Goal: Transaction & Acquisition: Purchase product/service

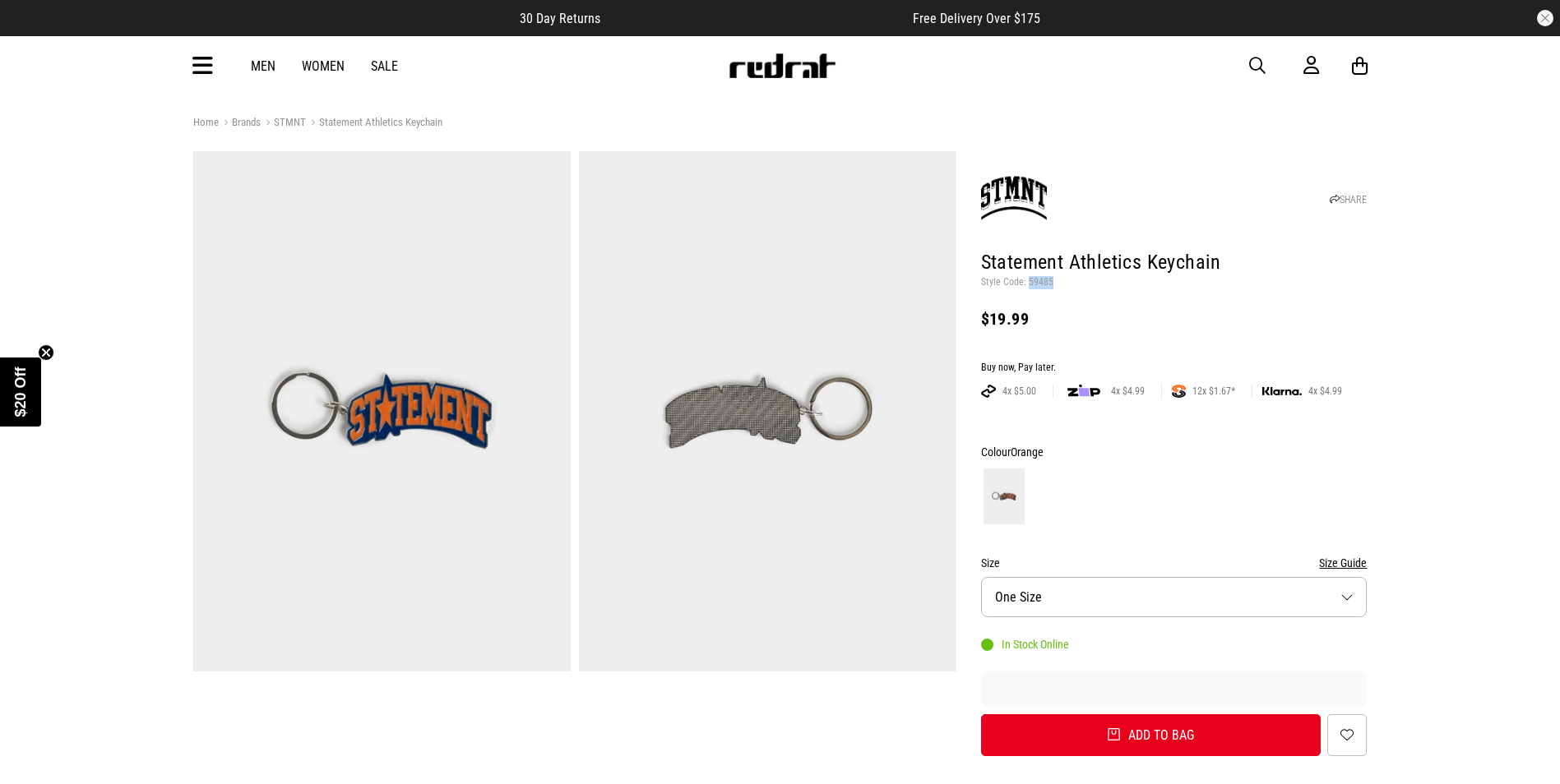
click at [1251, 61] on span "button" at bounding box center [1257, 65] width 17 height 19
type input "****"
click at [954, 52] on button "submit" at bounding box center [968, 66] width 29 height 29
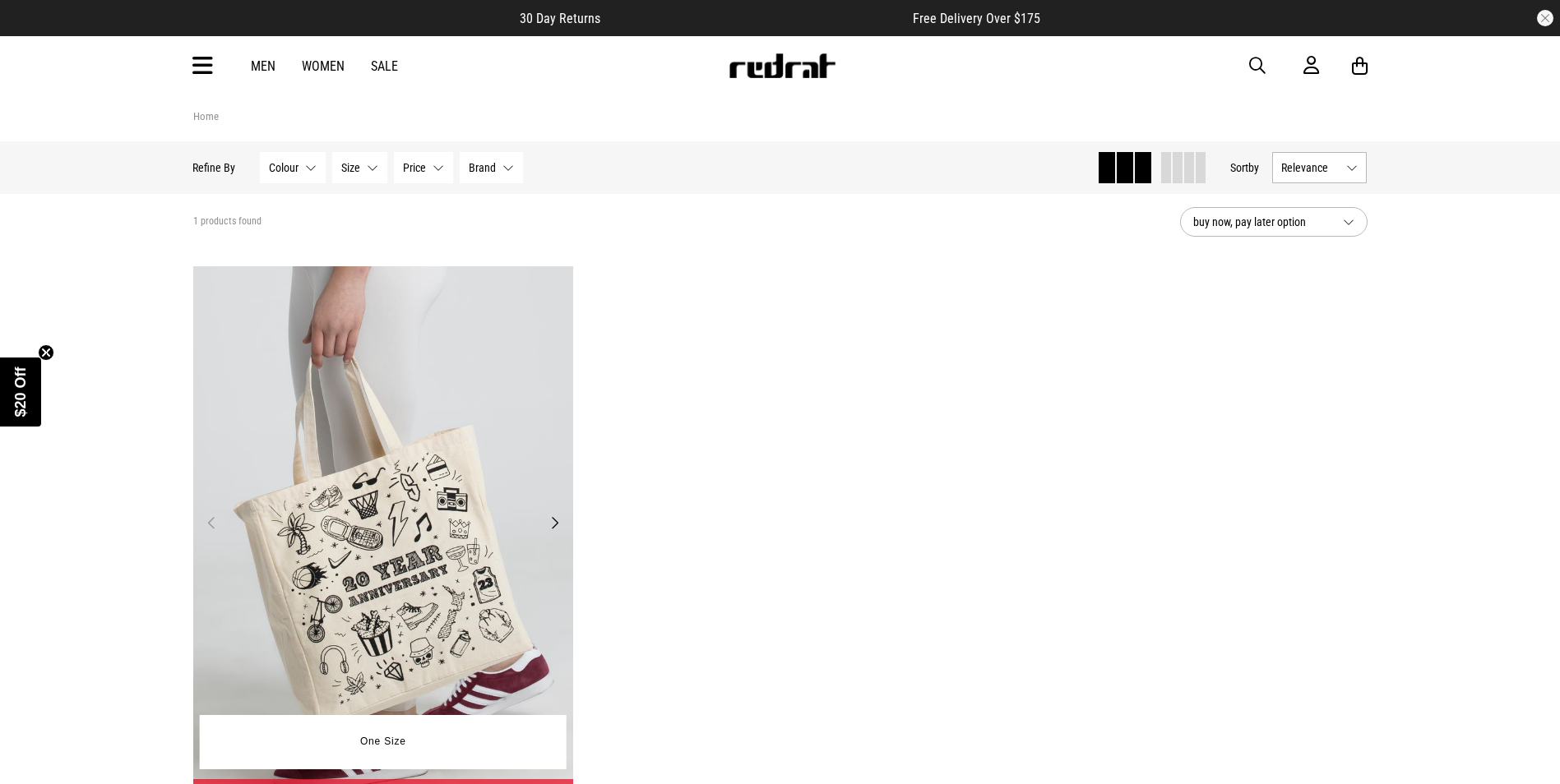
scroll to position [247, 0]
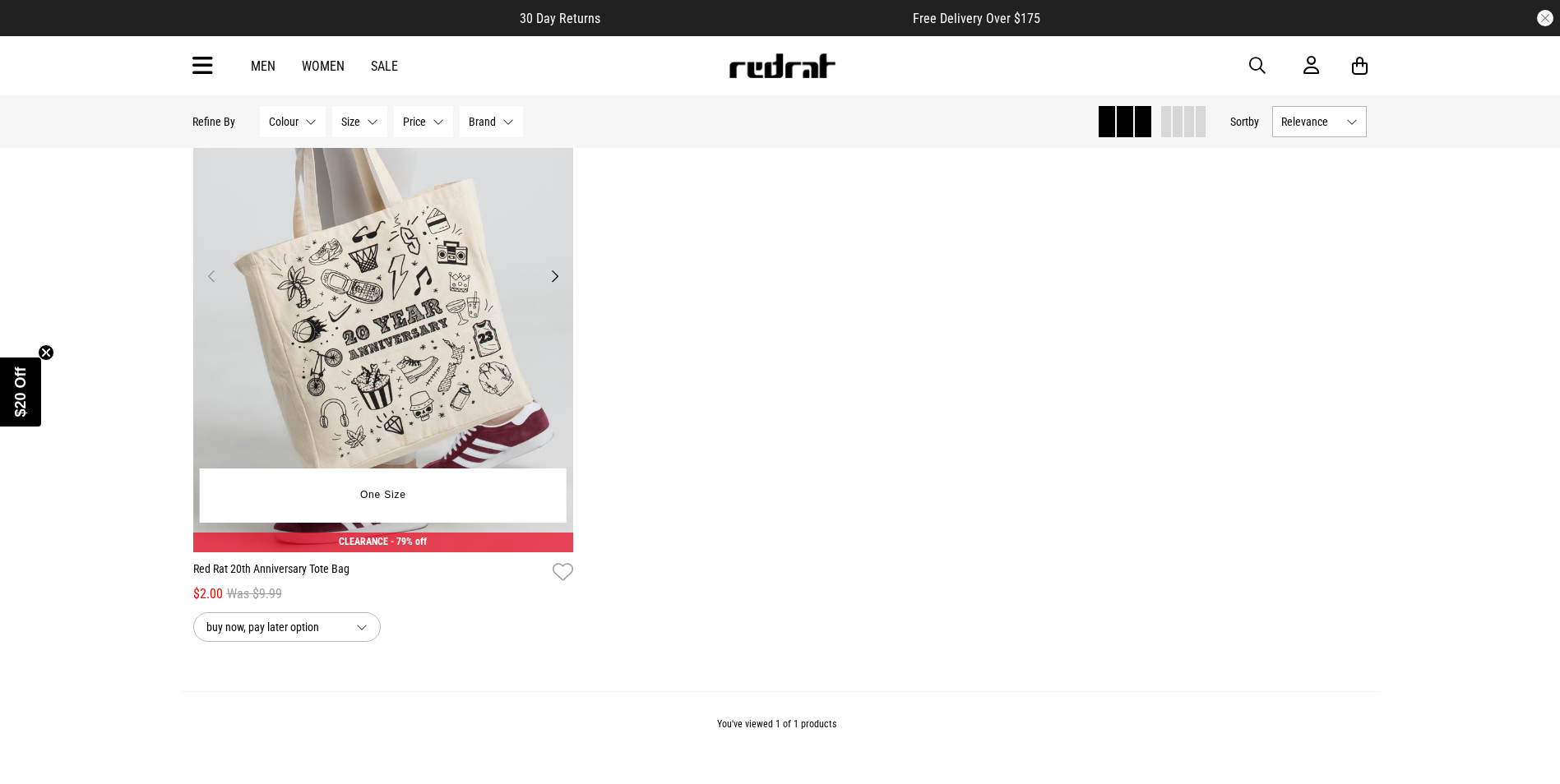
click at [468, 338] on img at bounding box center [383, 286] width 380 height 533
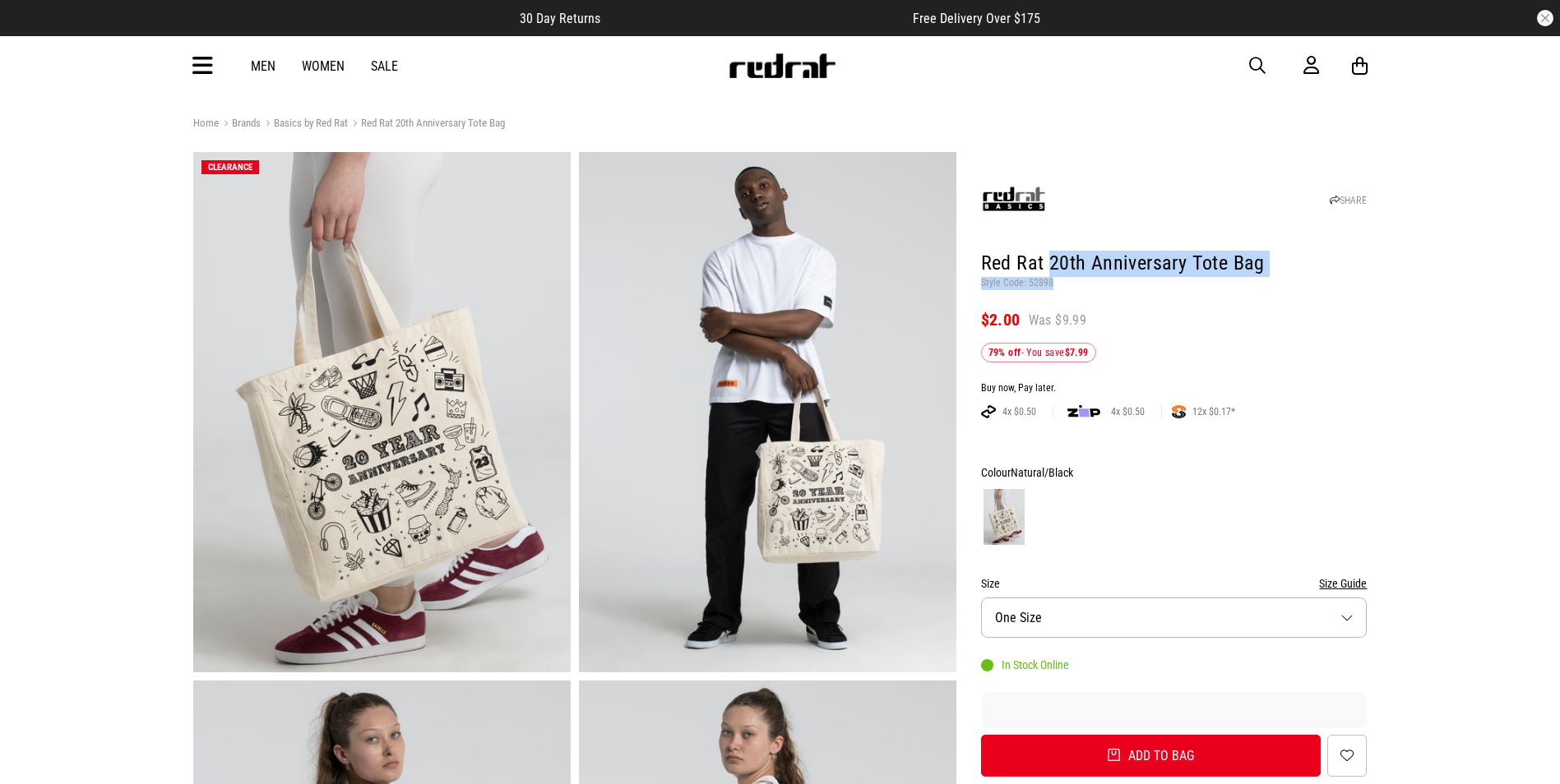
drag, startPoint x: 1052, startPoint y: 275, endPoint x: 1059, endPoint y: 281, distance: 9.2
click at [1059, 281] on header "SHARE Red Rat 20th Anniversary Tote Bag Style Code: 52898 $2.00 Was $9.99 79% o…" at bounding box center [1174, 259] width 386 height 206
click at [1060, 281] on p "Style Code: 52898" at bounding box center [1174, 284] width 386 height 13
click at [1061, 292] on header "SHARE Red Rat 20th Anniversary Tote Bag Style Code: 52898 $2.00 Was $9.99 79% o…" at bounding box center [1174, 259] width 386 height 206
drag, startPoint x: 1079, startPoint y: 285, endPoint x: 1026, endPoint y: 288, distance: 53.1
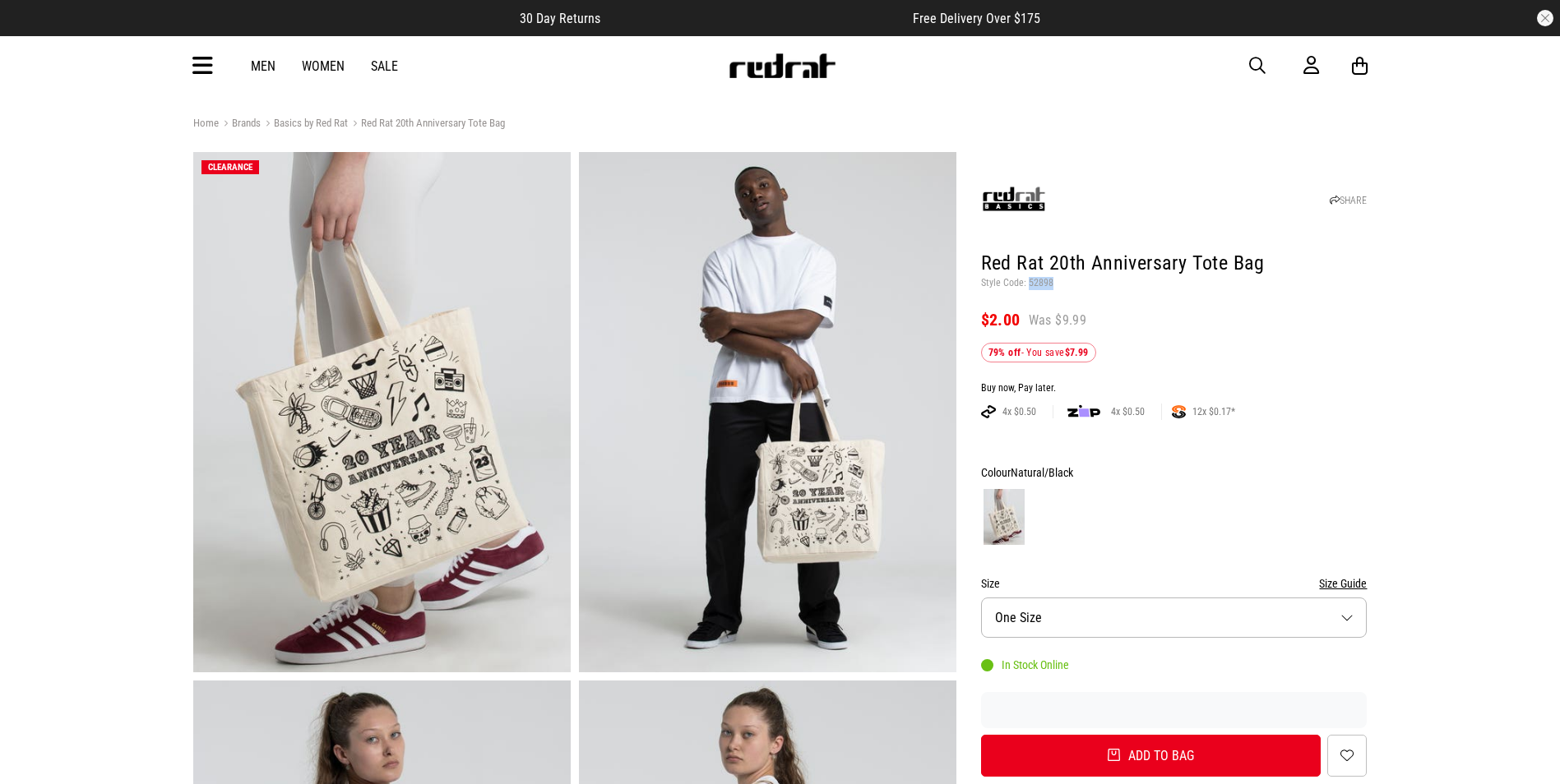
click at [1026, 288] on p "Style Code: 52898" at bounding box center [1174, 284] width 386 height 13
copy p "52898"
click at [1265, 66] on span "button" at bounding box center [1257, 65] width 17 height 19
type input "*"
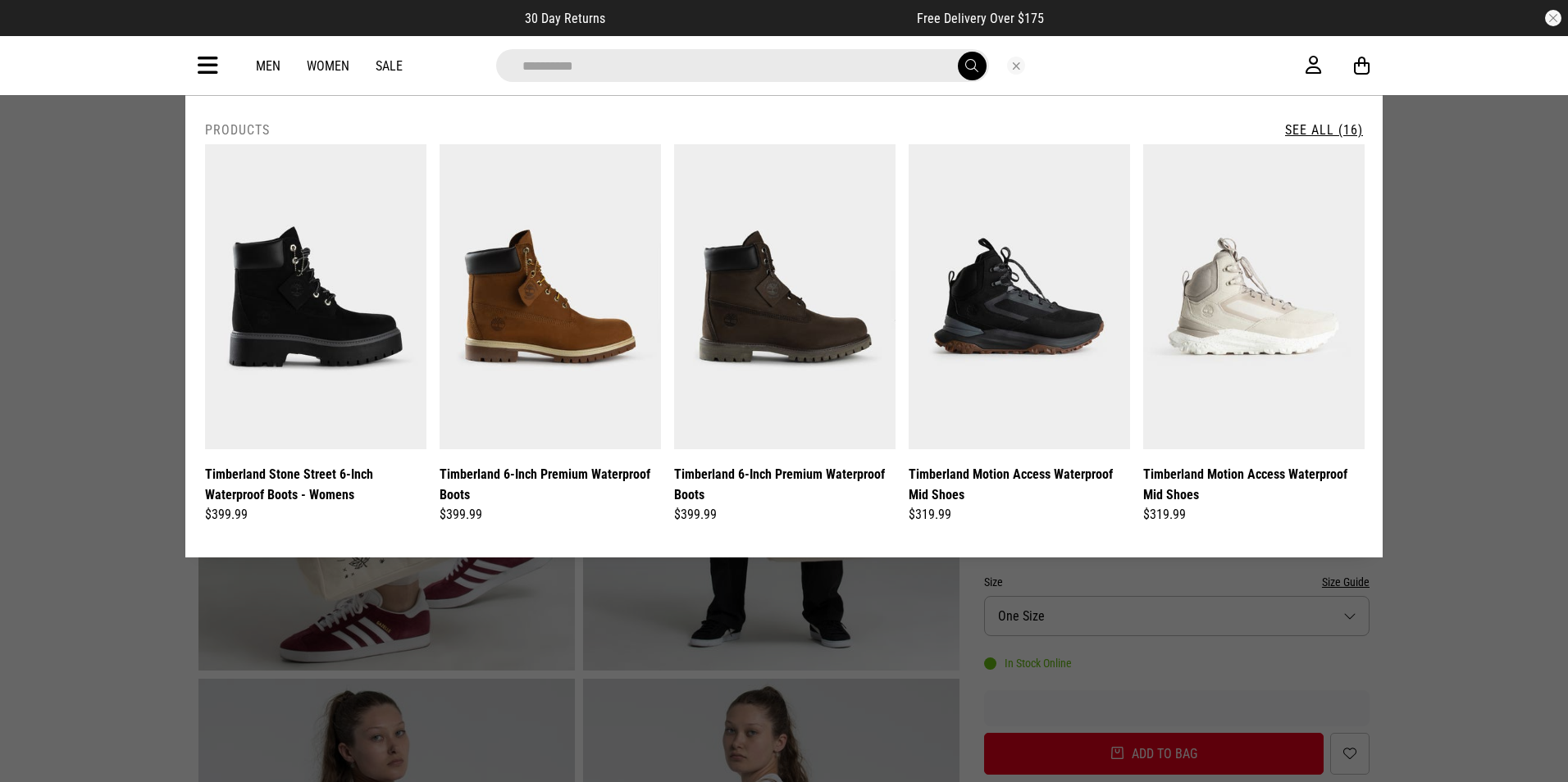
type input "**********"
click at [958, 52] on button "submit" at bounding box center [972, 66] width 29 height 29
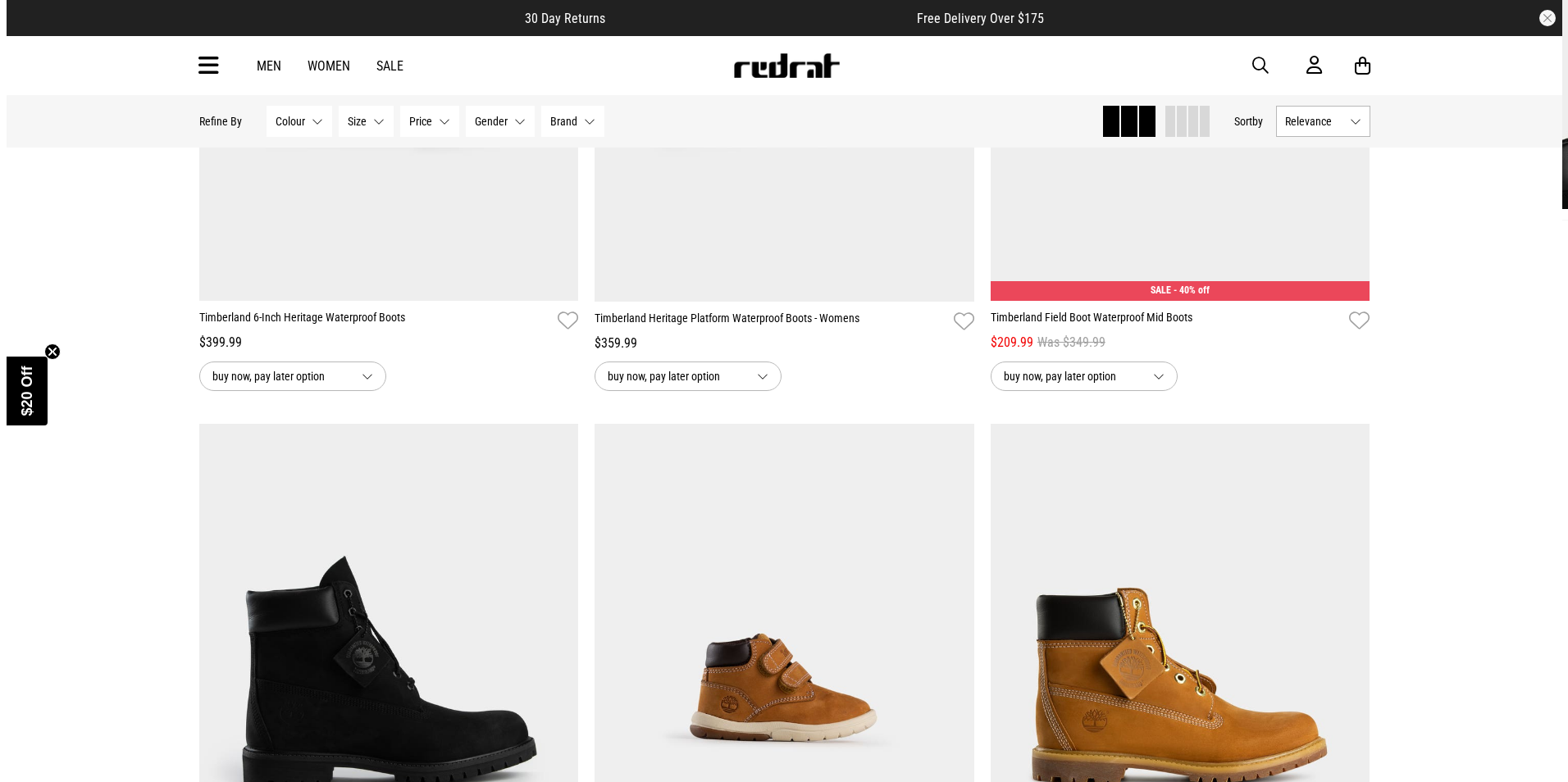
scroll to position [2788, 0]
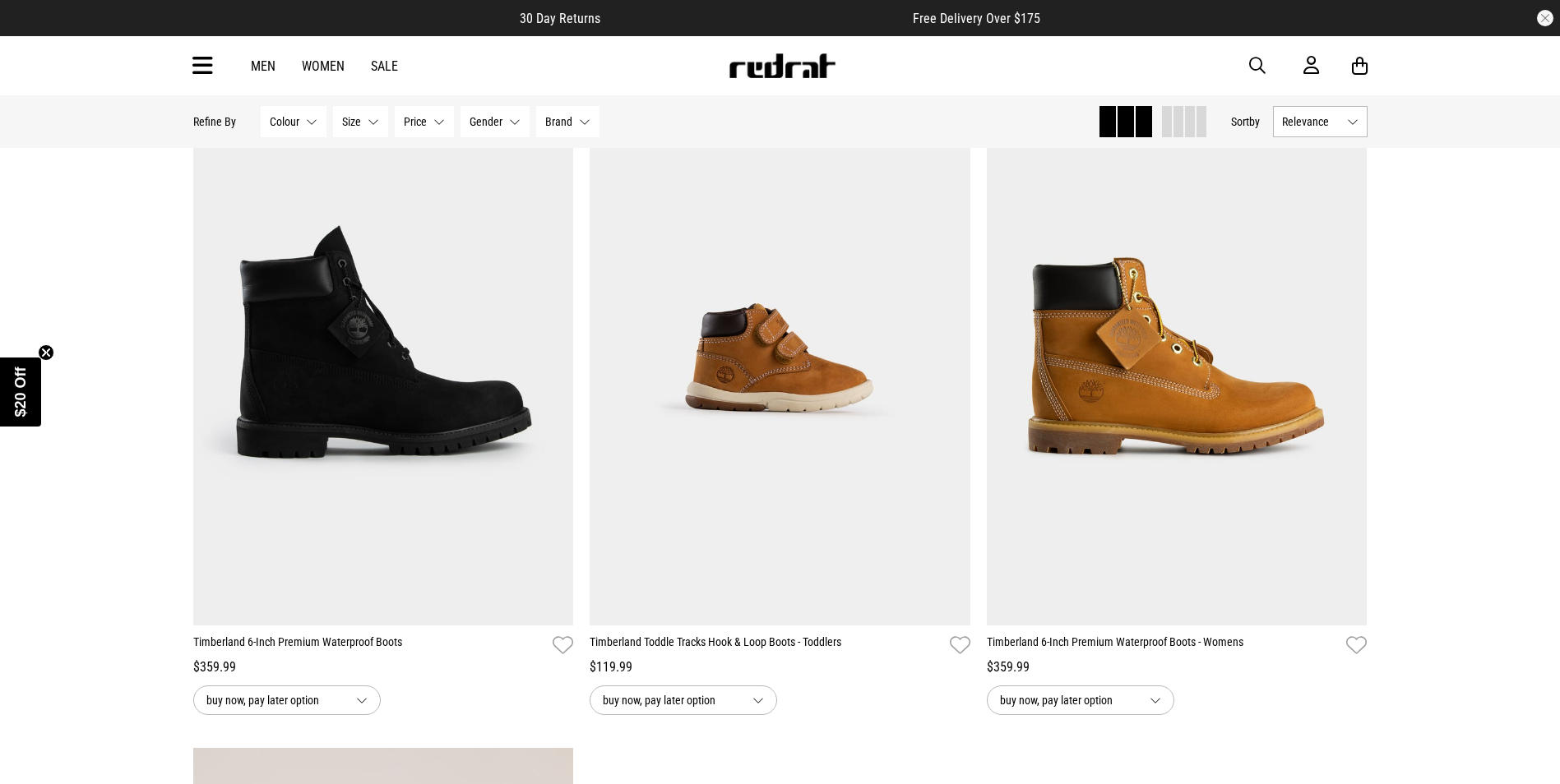
click at [1257, 65] on span "button" at bounding box center [1257, 65] width 17 height 19
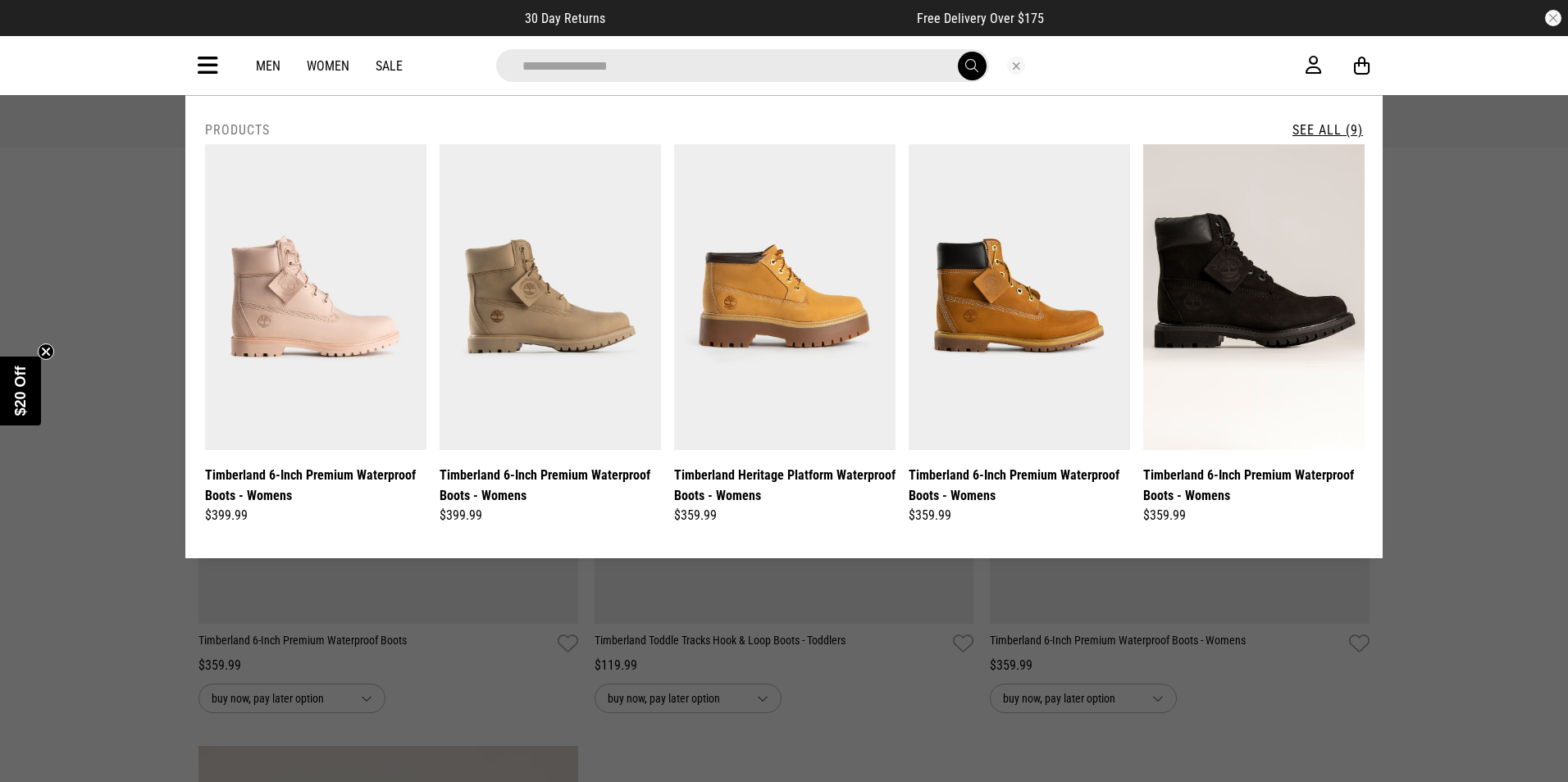
type input "**********"
click at [958, 52] on button "submit" at bounding box center [972, 66] width 29 height 29
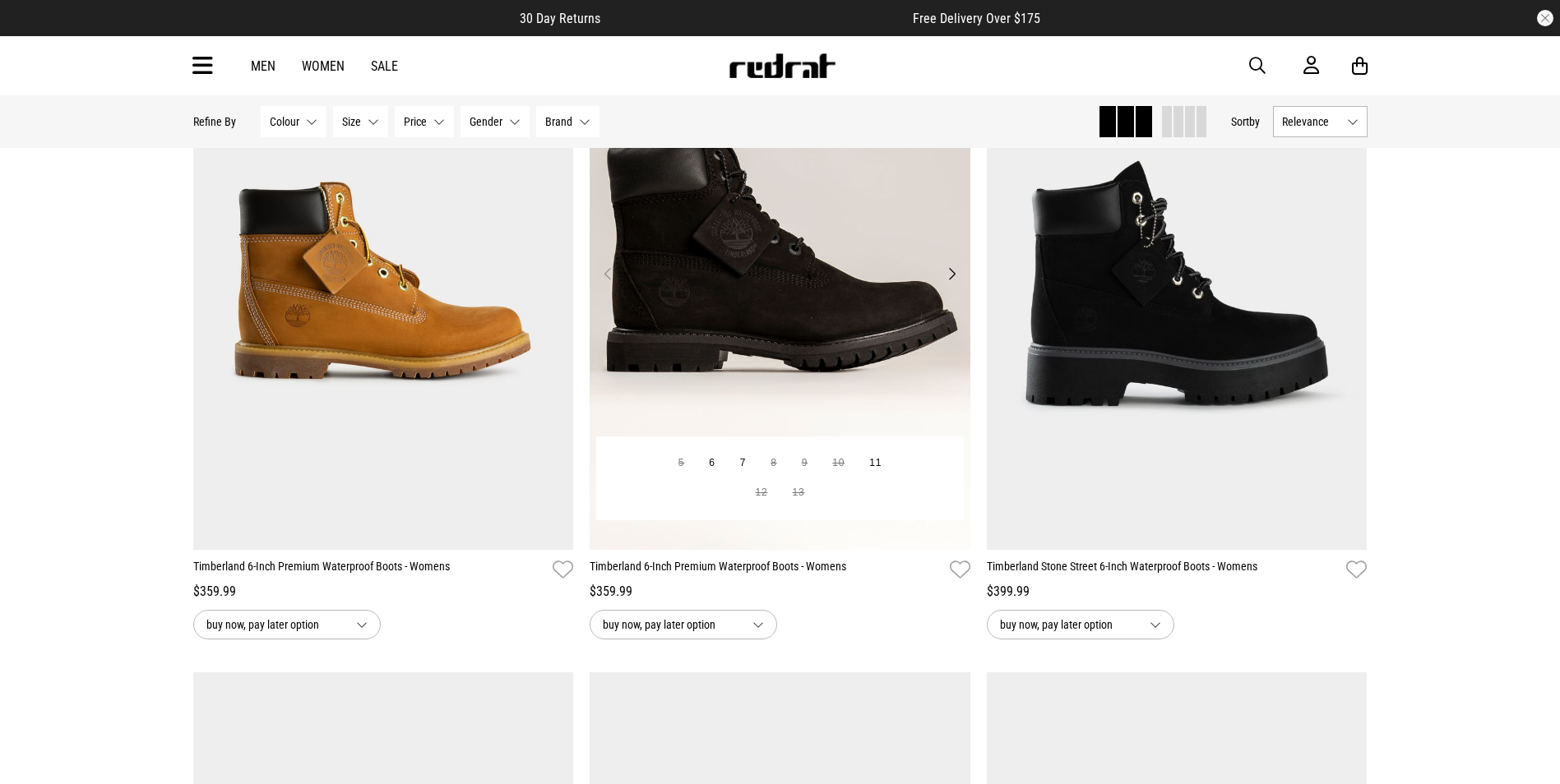
click at [854, 293] on img at bounding box center [780, 284] width 380 height 533
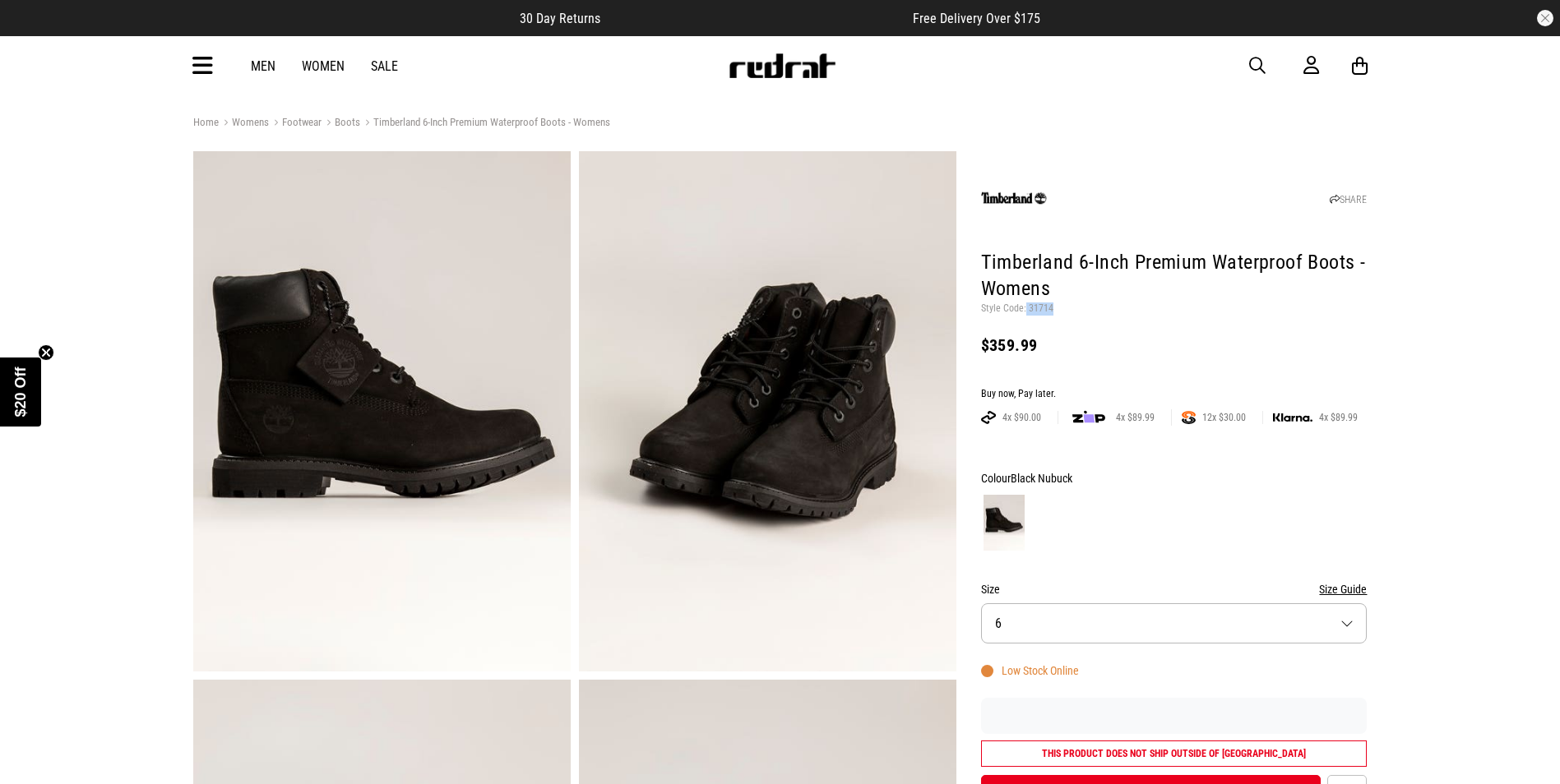
drag, startPoint x: 1050, startPoint y: 305, endPoint x: 1024, endPoint y: 306, distance: 26.0
click at [1024, 306] on p "Style Code: 31714" at bounding box center [1174, 309] width 386 height 13
copy p "31714"
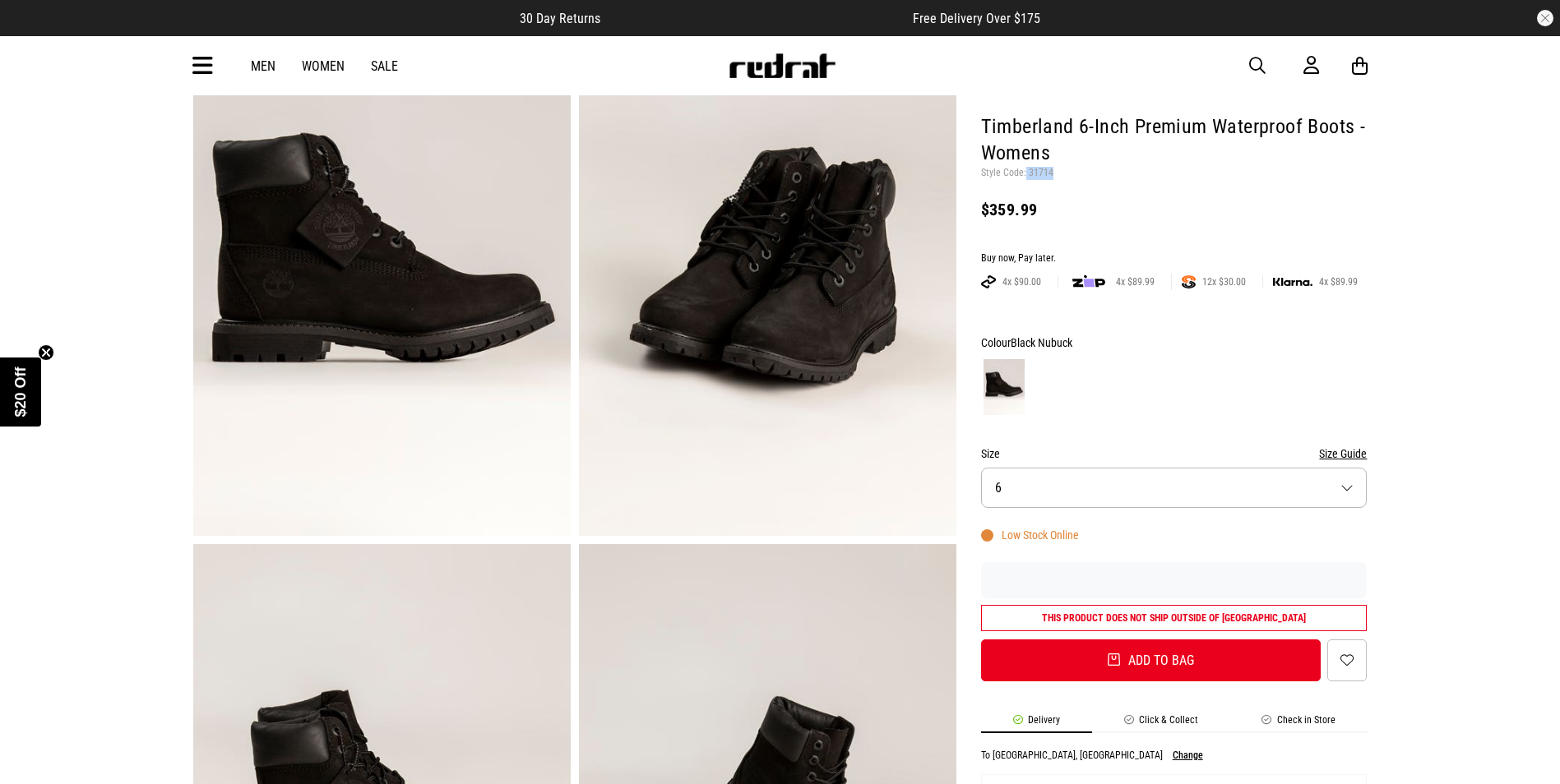
scroll to position [164, 0]
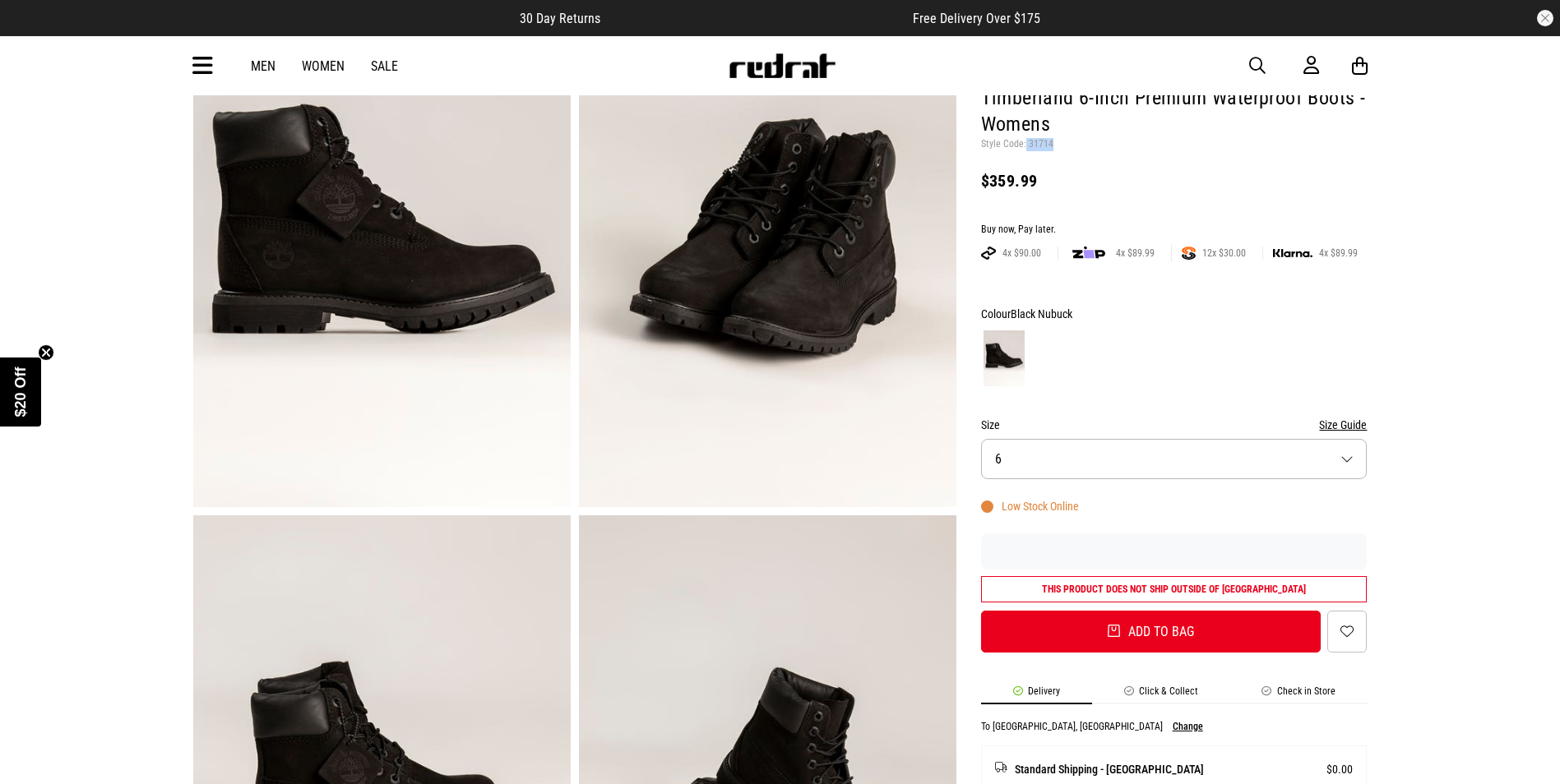
click at [1140, 467] on button "Size 6" at bounding box center [1174, 458] width 386 height 40
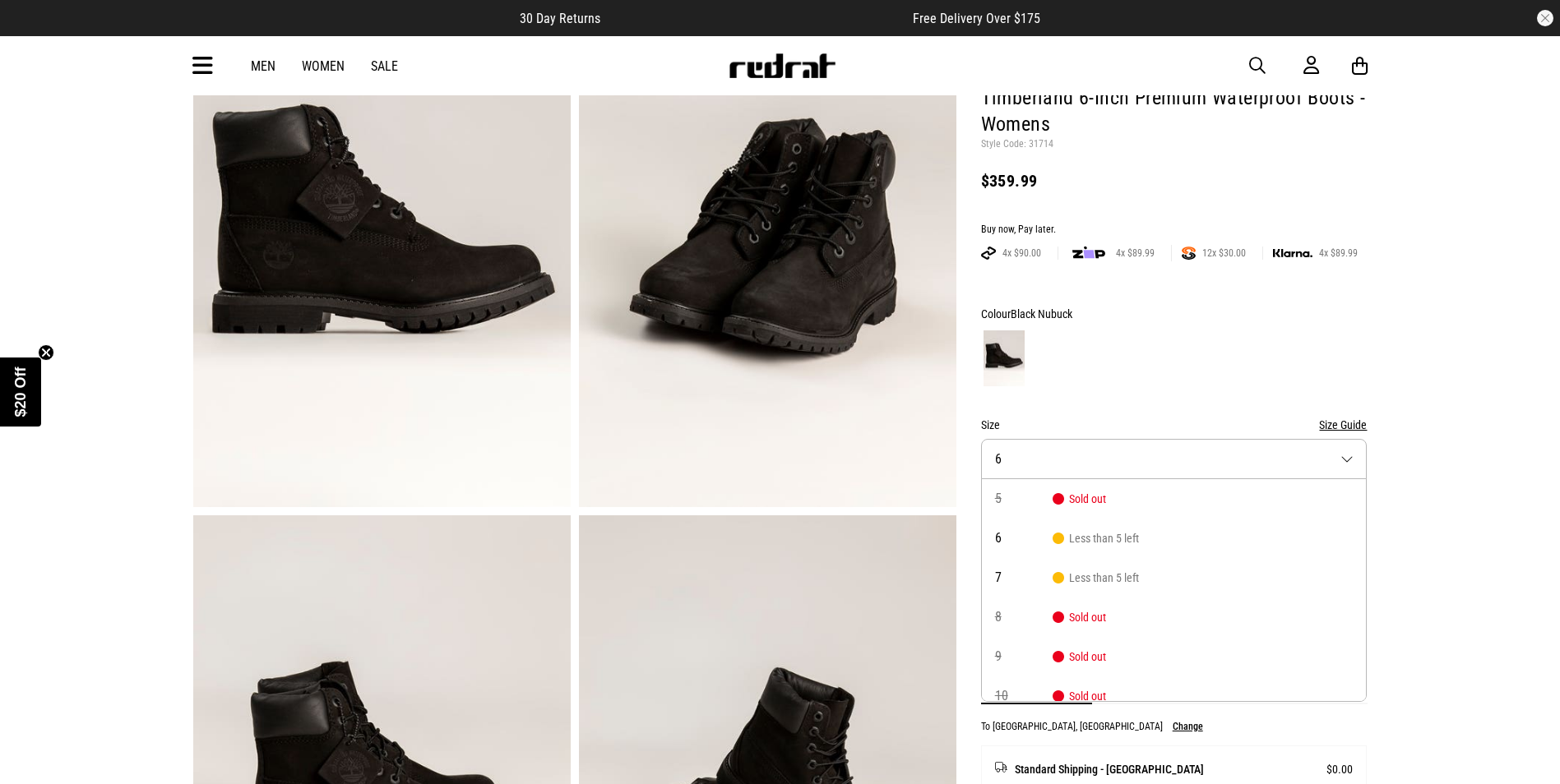
click at [1122, 615] on li "8 Sold out" at bounding box center [1174, 617] width 385 height 40
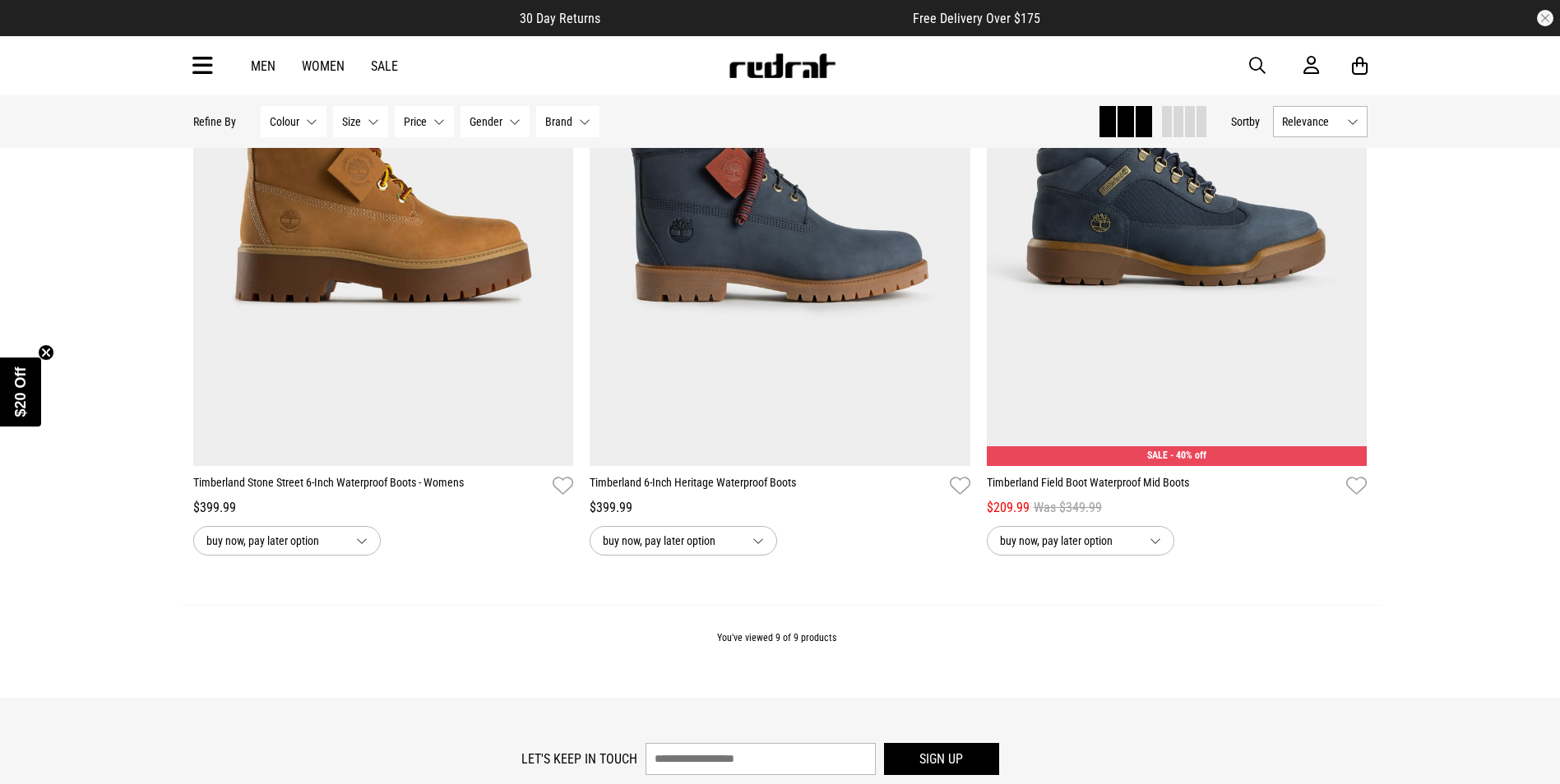
scroll to position [1582, 0]
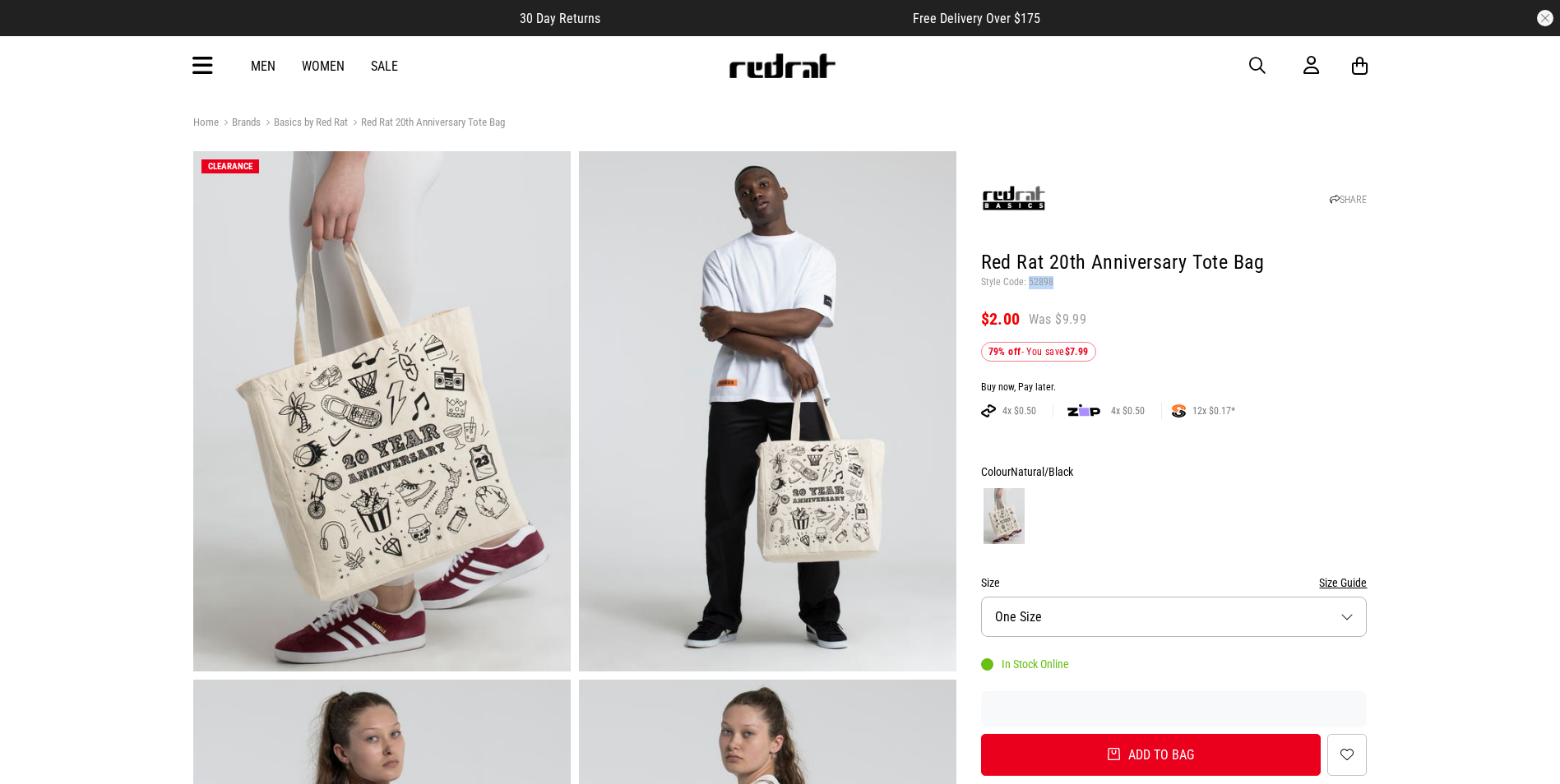
drag, startPoint x: 1058, startPoint y: 277, endPoint x: 1028, endPoint y: 284, distance: 30.8
click at [1028, 284] on p "Style Code: 52898" at bounding box center [1174, 283] width 386 height 13
copy p "52898"
